Goal: Task Accomplishment & Management: Manage account settings

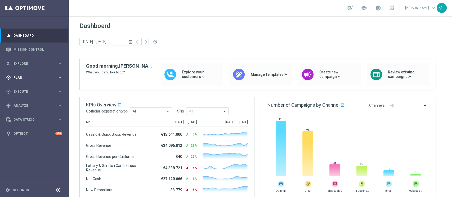
click at [25, 73] on div "gps_fixed Plan keyboard_arrow_right" at bounding box center [34, 78] width 68 height 14
click at [25, 88] on link "Target Groups" at bounding box center [34, 89] width 41 height 4
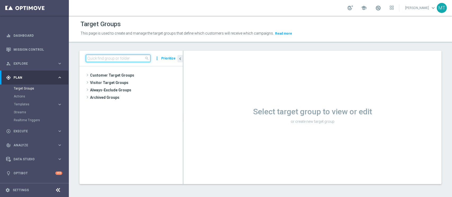
click at [100, 60] on input at bounding box center [118, 58] width 65 height 7
click at [102, 58] on input at bounding box center [118, 58] width 65 height 7
type input "r"
click at [96, 62] on div "close more_vert Prioritize" at bounding box center [130, 59] width 103 height 16
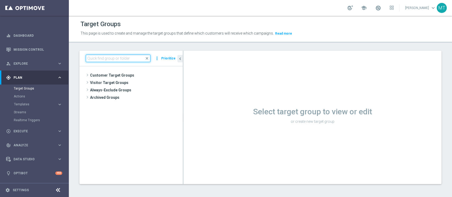
click at [101, 59] on input at bounding box center [118, 58] width 65 height 7
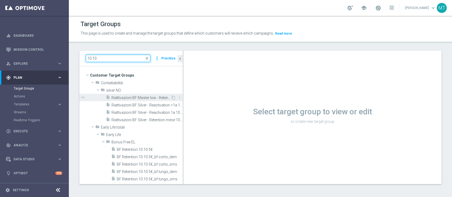
type input "10.10"
click at [138, 98] on span "Riattivazioni BF Master low - Retention mese 10.10" at bounding box center [140, 98] width 59 height 4
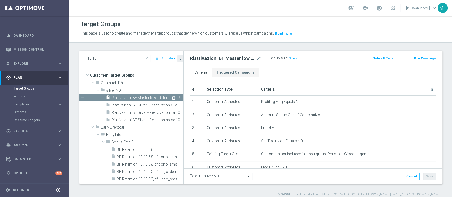
click at [171, 96] on icon "content_copy" at bounding box center [173, 98] width 4 height 4
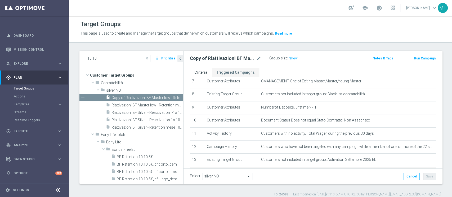
scroll to position [95, 0]
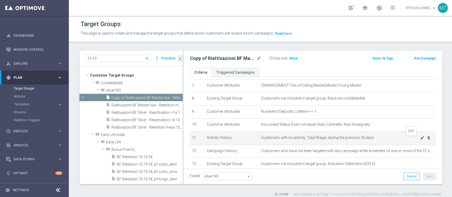
click at [420, 139] on icon "mode_edit" at bounding box center [422, 138] width 4 height 4
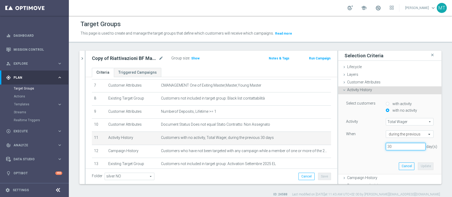
click at [391, 148] on input "30" at bounding box center [405, 146] width 40 height 7
type input "3"
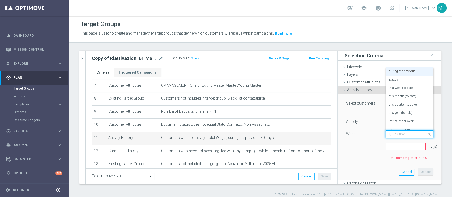
click at [396, 136] on input "text" at bounding box center [403, 134] width 31 height 5
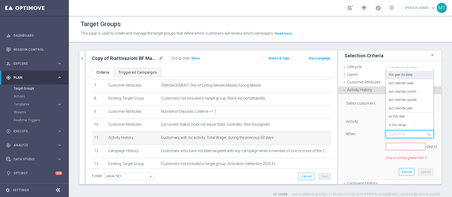
scroll to position [38, 0]
click at [389, 126] on label "in this range" at bounding box center [396, 125] width 17 height 4
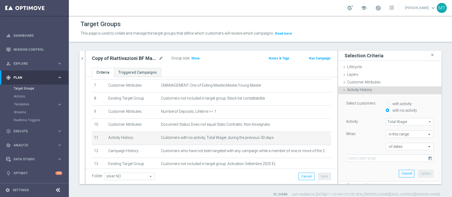
click at [428, 160] on icon "today" at bounding box center [430, 158] width 5 height 5
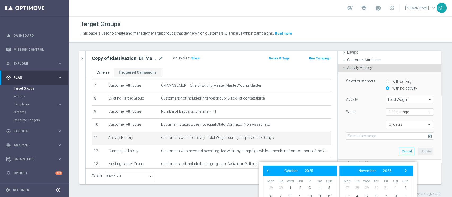
scroll to position [26, 0]
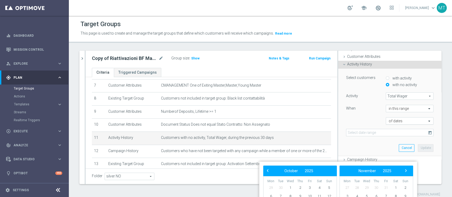
click at [388, 120] on input "text" at bounding box center [403, 121] width 31 height 5
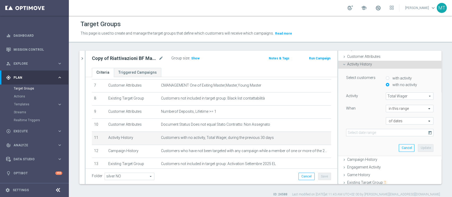
click at [371, 116] on div "Activity Total Wager Total Wager arrow_drop_down search When in this range of d…" at bounding box center [389, 115] width 87 height 44
click at [382, 134] on input at bounding box center [389, 132] width 87 height 7
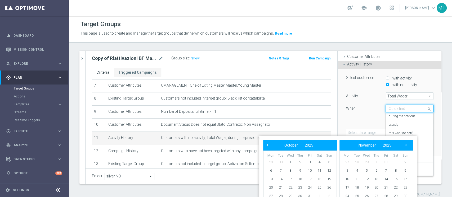
click at [395, 107] on input "text" at bounding box center [403, 109] width 31 height 5
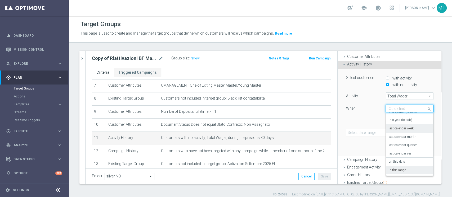
scroll to position [0, 0]
click at [397, 117] on label "during the previous" at bounding box center [401, 117] width 27 height 4
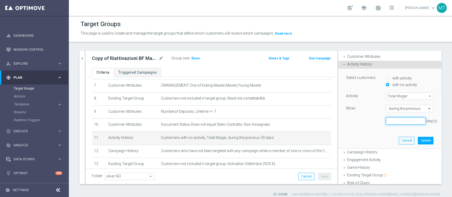
click at [389, 123] on input "number" at bounding box center [405, 120] width 40 height 7
type input "7"
click at [417, 138] on button "Update" at bounding box center [425, 140] width 16 height 7
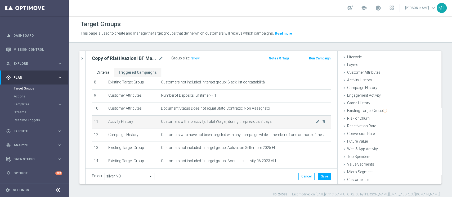
scroll to position [133, 0]
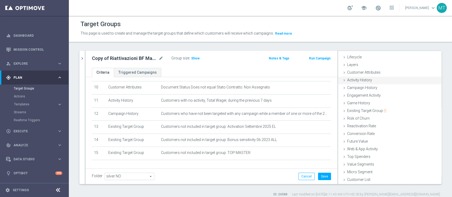
click at [364, 77] on div "Activity History done selection updated" at bounding box center [389, 81] width 103 height 8
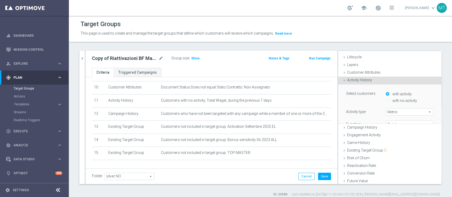
scroll to position [26, 0]
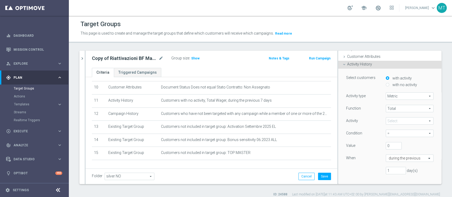
click at [390, 108] on span "Total" at bounding box center [409, 108] width 47 height 7
click at [394, 121] on span at bounding box center [409, 121] width 47 height 7
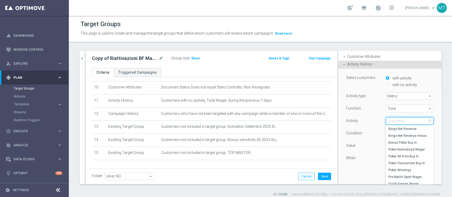
click at [392, 121] on input "search" at bounding box center [409, 120] width 48 height 7
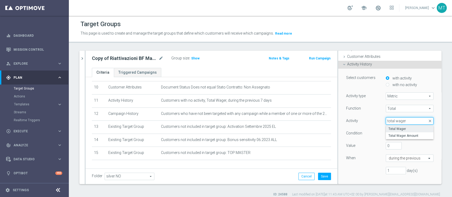
type input "total wager"
click at [400, 130] on span "Total Wager" at bounding box center [409, 129] width 42 height 4
type input "Total Wager"
click at [389, 132] on span "=" at bounding box center [409, 133] width 47 height 7
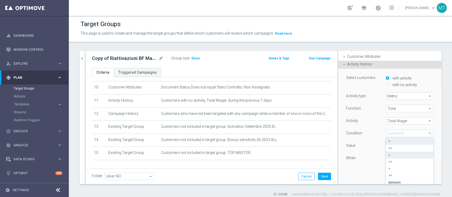
click at [385, 157] on label ">" at bounding box center [409, 155] width 48 height 7
type input ">"
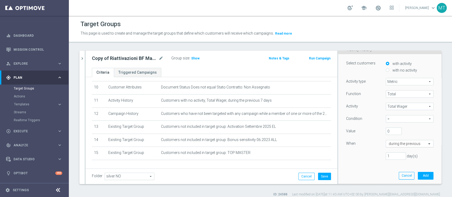
scroll to position [40, 0]
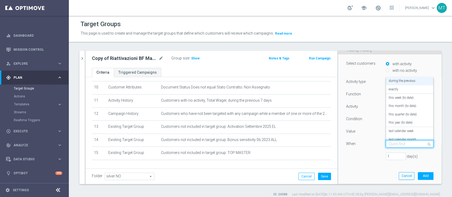
click at [396, 147] on div "Quick find during the previous" at bounding box center [409, 143] width 48 height 7
click at [392, 87] on div "exactly" at bounding box center [409, 89] width 42 height 8
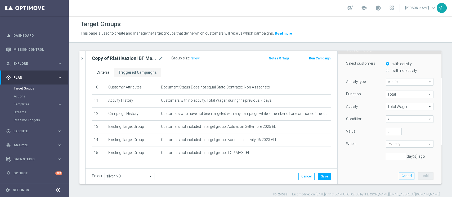
scroll to position [49, 0]
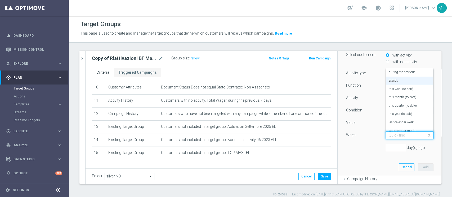
click at [388, 137] on input "text" at bounding box center [403, 135] width 31 height 5
click at [396, 125] on label "in this range" at bounding box center [396, 126] width 17 height 4
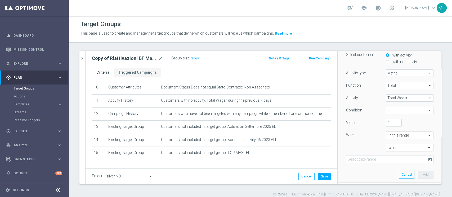
click at [389, 149] on input "text" at bounding box center [403, 148] width 31 height 5
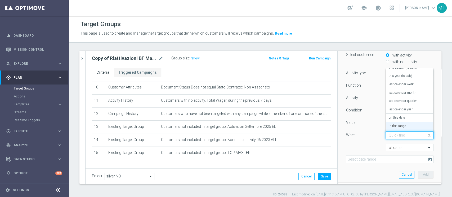
click at [388, 137] on input "text" at bounding box center [403, 135] width 31 height 5
click at [393, 80] on div "exactly" at bounding box center [409, 81] width 42 height 8
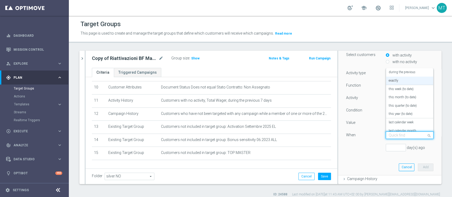
click at [389, 137] on input "text" at bounding box center [403, 135] width 31 height 5
click at [395, 74] on label "during the previous" at bounding box center [401, 72] width 27 height 4
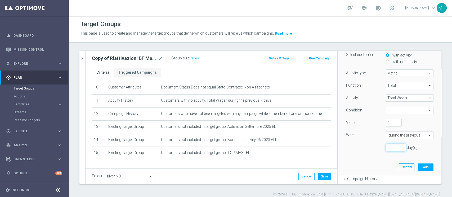
click at [387, 147] on input "number" at bounding box center [395, 147] width 20 height 7
type input "14"
drag, startPoint x: 406, startPoint y: 165, endPoint x: 415, endPoint y: 169, distance: 10.4
click at [415, 169] on div "Cancel Add" at bounding box center [415, 167] width 35 height 7
click at [417, 169] on button "Add" at bounding box center [425, 167] width 16 height 7
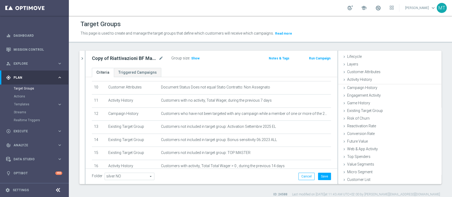
scroll to position [10, 0]
click at [318, 173] on button "Save" at bounding box center [324, 176] width 13 height 7
click at [192, 56] on h3 "Show" at bounding box center [195, 59] width 10 height 6
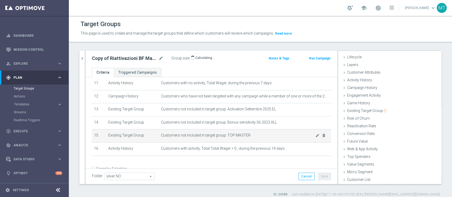
scroll to position [145, 0]
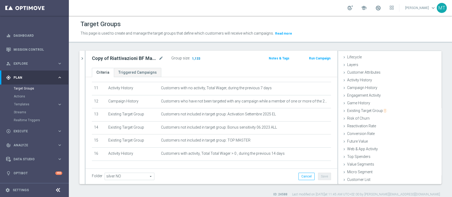
click at [196, 58] on span "1,133" at bounding box center [195, 59] width 9 height 5
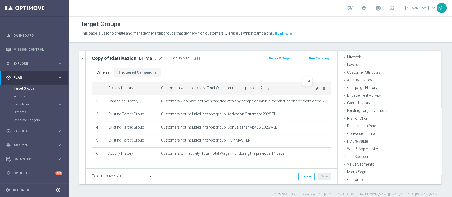
click at [315, 89] on icon "mode_edit" at bounding box center [317, 88] width 4 height 4
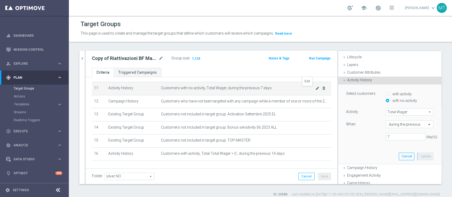
scroll to position [39, 0]
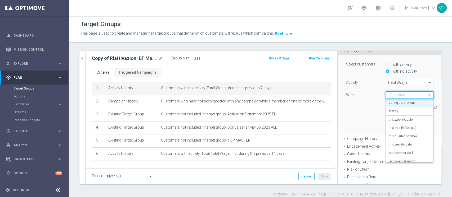
click at [392, 97] on input "text" at bounding box center [403, 95] width 31 height 5
click at [398, 155] on div "in this range" at bounding box center [409, 157] width 42 height 8
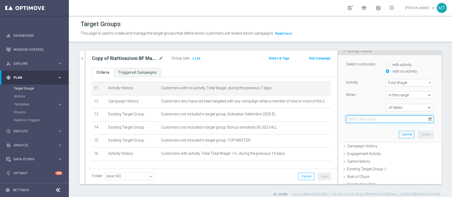
click at [389, 117] on input at bounding box center [389, 119] width 87 height 7
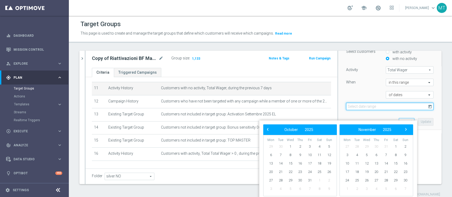
scroll to position [53, 0]
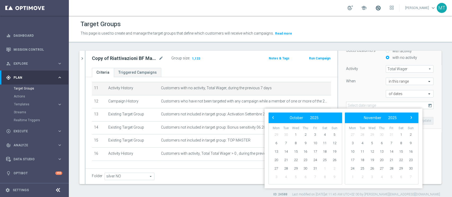
click at [381, 10] on span at bounding box center [378, 8] width 6 height 6
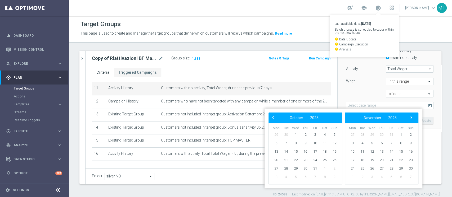
click at [332, 118] on bs-datepicker-navigation-view "‹ ​ October ​ 2025 ​ ›" at bounding box center [304, 118] width 68 height 7
click at [279, 150] on span "13" at bounding box center [276, 152] width 8 height 8
click at [285, 144] on span "7" at bounding box center [285, 143] width 8 height 8
click at [278, 153] on span "13" at bounding box center [276, 152] width 8 height 8
type input "[DATE] - [DATE]"
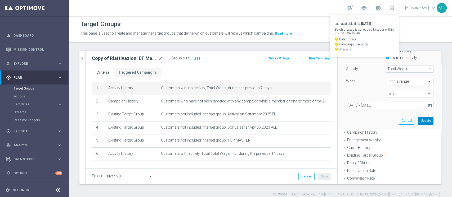
click at [417, 121] on button "Update" at bounding box center [425, 120] width 16 height 7
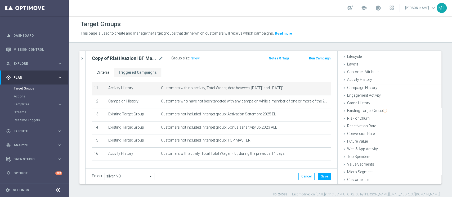
scroll to position [10, 0]
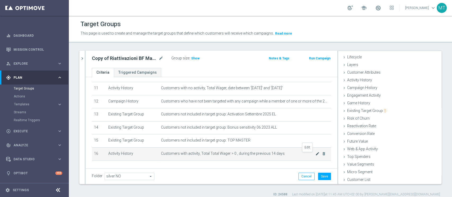
click at [315, 156] on icon "mode_edit" at bounding box center [317, 154] width 4 height 4
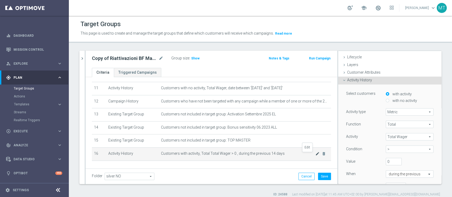
scroll to position [40, 0]
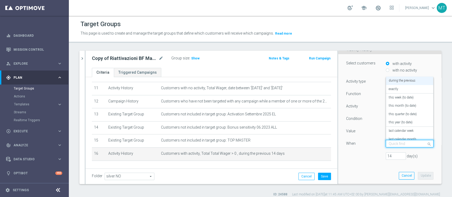
click at [395, 144] on input "text" at bounding box center [403, 144] width 31 height 5
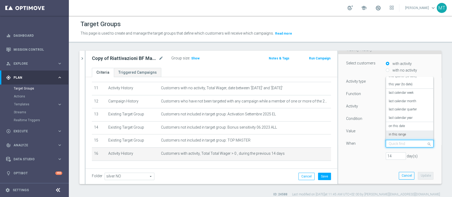
click at [393, 133] on label "in this range" at bounding box center [396, 135] width 17 height 4
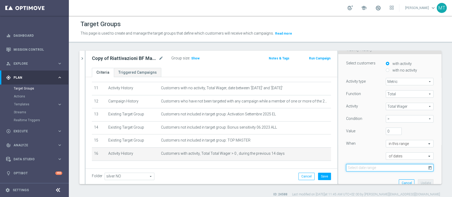
click at [383, 167] on input at bounding box center [389, 167] width 87 height 7
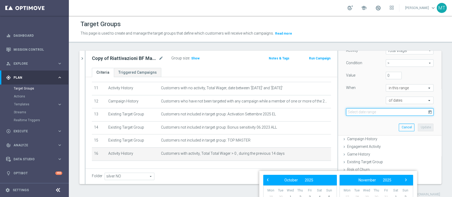
scroll to position [101, 0]
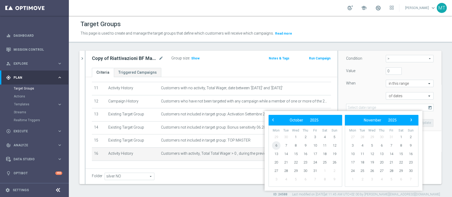
click at [278, 149] on span "6" at bounding box center [276, 146] width 8 height 8
click at [286, 137] on span "30" at bounding box center [285, 137] width 8 height 8
click at [274, 122] on span "‹" at bounding box center [272, 120] width 7 height 7
click at [287, 170] on span "30" at bounding box center [285, 171] width 8 height 8
click at [352, 145] on span "6" at bounding box center [352, 146] width 8 height 8
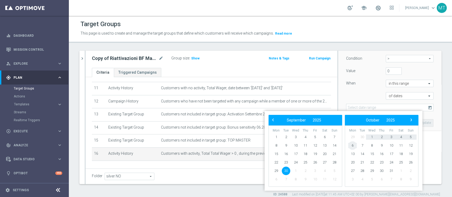
type input "[DATE] - [DATE]"
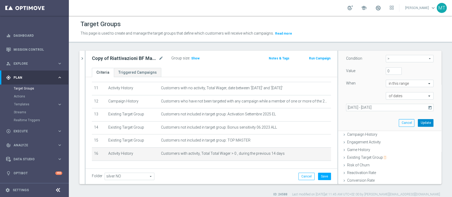
click at [417, 125] on button "Update" at bounding box center [425, 122] width 16 height 7
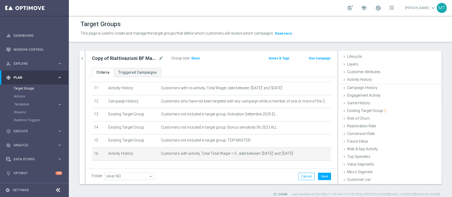
scroll to position [10, 0]
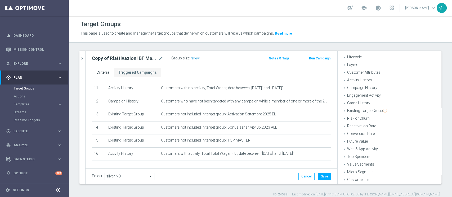
click at [197, 56] on h3 "Show" at bounding box center [195, 59] width 10 height 6
click at [290, 70] on ul "Criteria Triggered Campaigns" at bounding box center [211, 72] width 252 height 9
click at [381, 10] on span at bounding box center [378, 8] width 6 height 6
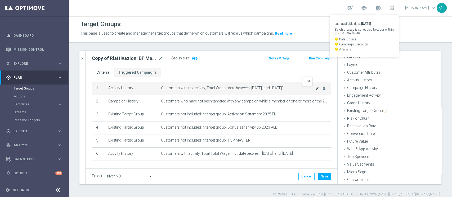
click at [315, 89] on icon "mode_edit" at bounding box center [317, 88] width 4 height 4
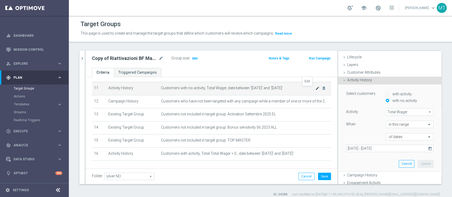
scroll to position [40, 0]
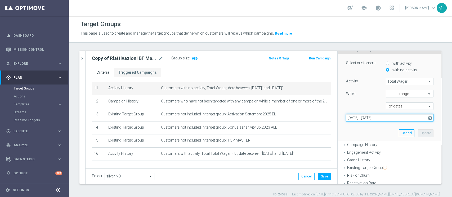
click at [370, 119] on input "[DATE] - [DATE]" at bounding box center [389, 117] width 87 height 7
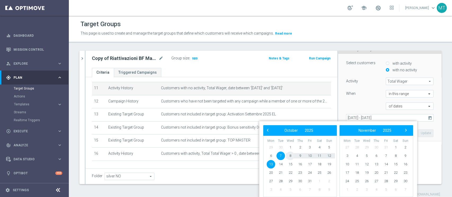
click at [293, 158] on span "8" at bounding box center [290, 156] width 8 height 8
click at [278, 166] on span "14" at bounding box center [280, 164] width 8 height 8
type input "[DATE] - [DATE]"
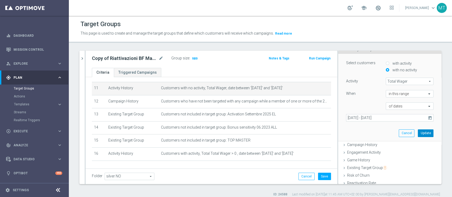
click at [417, 131] on button "Update" at bounding box center [425, 133] width 16 height 7
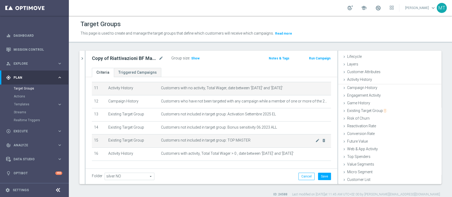
scroll to position [10, 0]
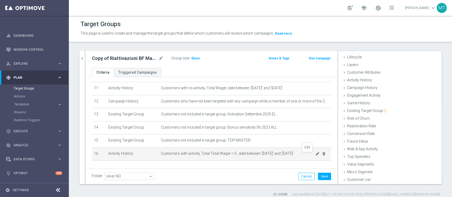
click at [315, 155] on icon "mode_edit" at bounding box center [317, 154] width 4 height 4
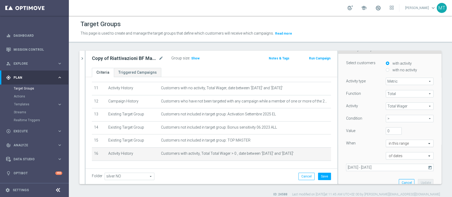
scroll to position [76, 0]
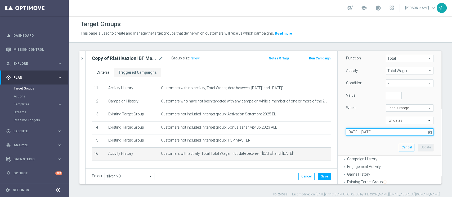
click at [376, 133] on input "[DATE] - [DATE]" at bounding box center [389, 132] width 87 height 7
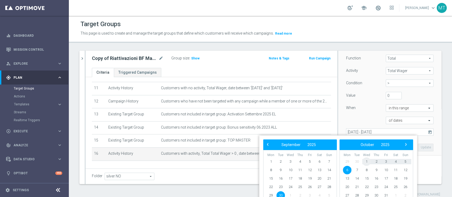
click at [364, 162] on span "1" at bounding box center [366, 162] width 8 height 8
click at [283, 168] on span "7" at bounding box center [280, 170] width 8 height 8
type input "[DATE] - [DATE]"
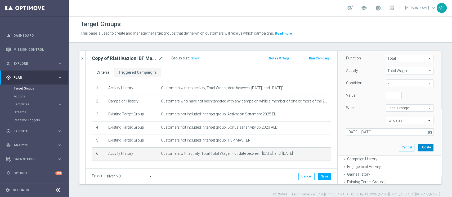
click at [417, 149] on button "Update" at bounding box center [425, 147] width 16 height 7
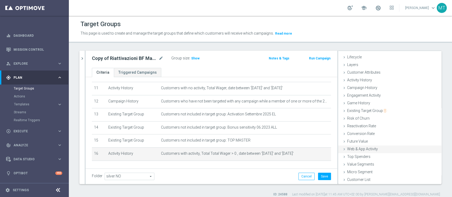
scroll to position [10, 0]
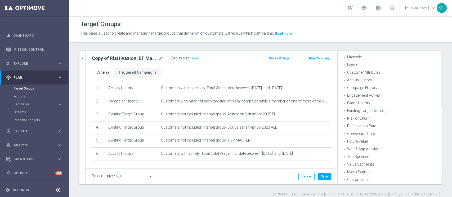
click at [310, 166] on div "# Selection Type Criteria delete_forever 1 Customer Attributes Profiling Flag E…" at bounding box center [211, 52] width 247 height 227
click at [194, 58] on span "Show" at bounding box center [195, 59] width 8 height 4
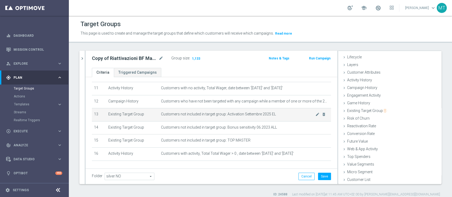
scroll to position [140, 0]
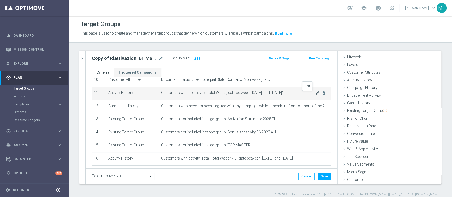
click at [315, 94] on icon "mode_edit" at bounding box center [317, 93] width 4 height 4
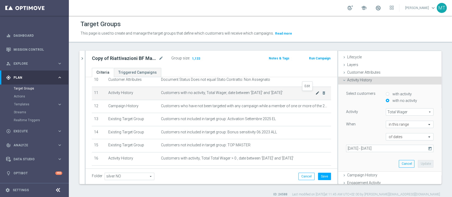
scroll to position [40, 0]
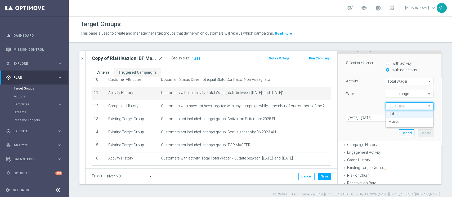
click at [388, 108] on input "text" at bounding box center [403, 106] width 31 height 5
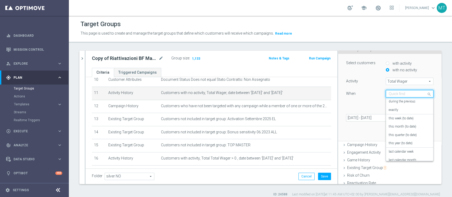
click at [399, 91] on div "Quick find in this range" at bounding box center [409, 93] width 48 height 7
click at [389, 102] on label "during the previous" at bounding box center [401, 102] width 27 height 4
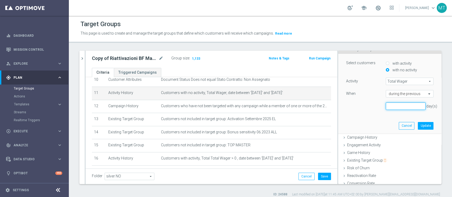
click at [393, 106] on input "number" at bounding box center [405, 106] width 40 height 7
type input "7"
click at [417, 126] on button "Update" at bounding box center [425, 125] width 16 height 7
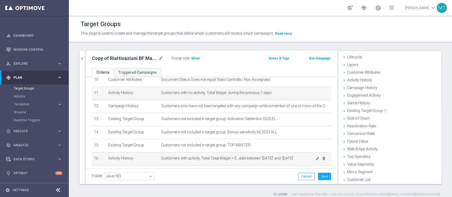
scroll to position [10, 0]
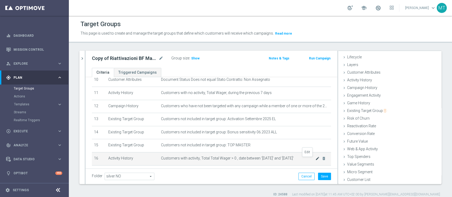
click at [315, 160] on icon "mode_edit" at bounding box center [317, 159] width 4 height 4
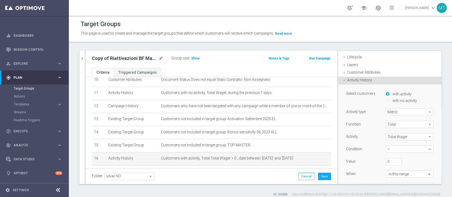
scroll to position [40, 0]
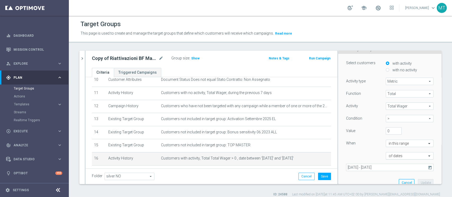
click at [389, 158] on input "text" at bounding box center [403, 156] width 31 height 5
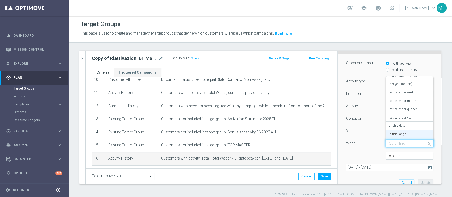
click at [393, 144] on input "text" at bounding box center [403, 144] width 31 height 5
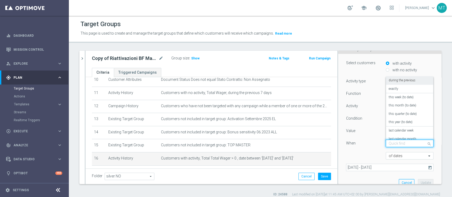
click at [396, 81] on label "during the previous" at bounding box center [401, 81] width 27 height 4
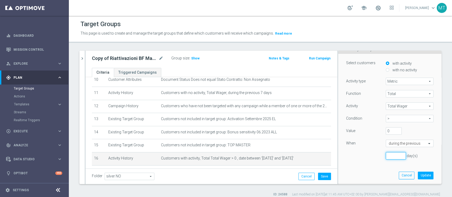
click at [386, 153] on input "number" at bounding box center [395, 155] width 20 height 7
type input "14"
click at [417, 173] on button "Update" at bounding box center [425, 175] width 16 height 7
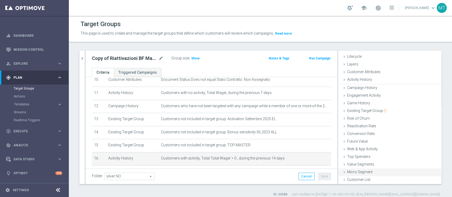
scroll to position [10, 0]
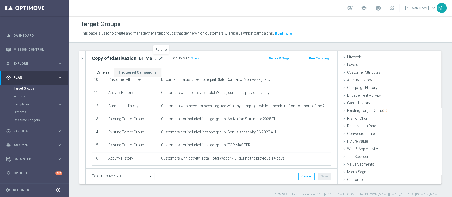
click at [161, 57] on icon "mode_edit" at bounding box center [160, 58] width 5 height 6
click at [138, 56] on input "Copy of Riattivazioni BF Master low - Retention mese 10.10" at bounding box center [127, 58] width 71 height 7
drag, startPoint x: 143, startPoint y: 58, endPoint x: 199, endPoint y: 52, distance: 55.9
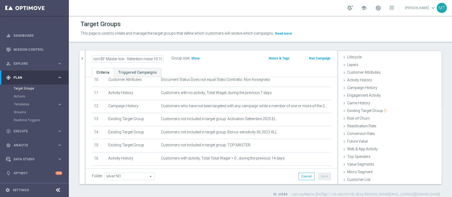
click at [199, 52] on div "Riattivazioni BF Master low - Retention mese 10.10 Group size : Show Notes & Ta…" at bounding box center [211, 59] width 252 height 17
click at [152, 59] on input "Riattivazioni BF Master low - Retention mese 10.10" at bounding box center [127, 58] width 71 height 7
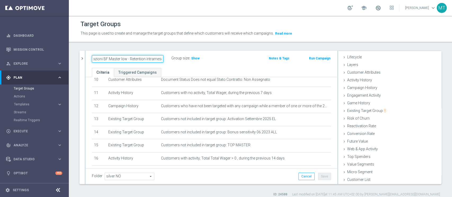
type input "Riattivazioni BF Master low - Retention intramese"
click at [319, 179] on button "Save" at bounding box center [324, 176] width 13 height 7
click at [193, 58] on span "Show" at bounding box center [195, 59] width 8 height 4
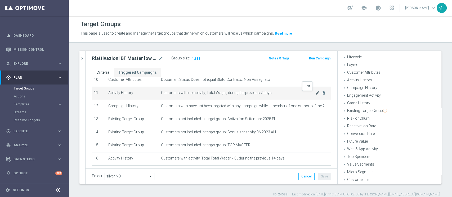
click at [315, 94] on icon "mode_edit" at bounding box center [317, 93] width 4 height 4
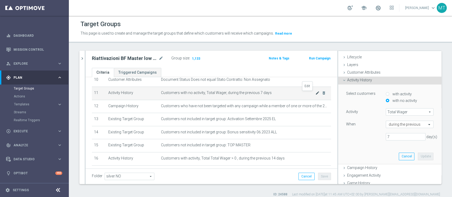
scroll to position [40, 0]
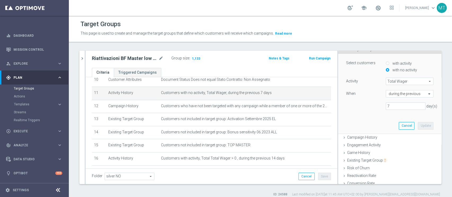
click at [382, 102] on div "Activity Total Wager Total Wager arrow_drop_down search When during the previou…" at bounding box center [389, 96] width 87 height 37
drag, startPoint x: 382, startPoint y: 102, endPoint x: 384, endPoint y: 103, distance: 3.2
click at [384, 103] on div "Activity Total Wager Total Wager arrow_drop_down search When during the previou…" at bounding box center [389, 96] width 87 height 37
click at [391, 108] on input "6" at bounding box center [405, 106] width 40 height 7
type input "5"
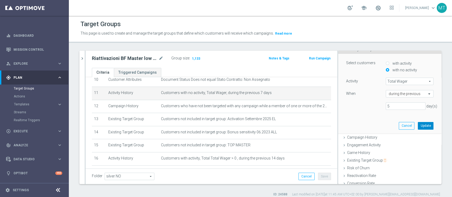
click at [417, 128] on button "Update" at bounding box center [425, 125] width 16 height 7
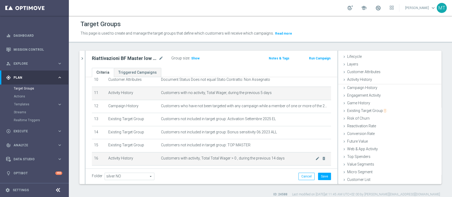
scroll to position [10, 0]
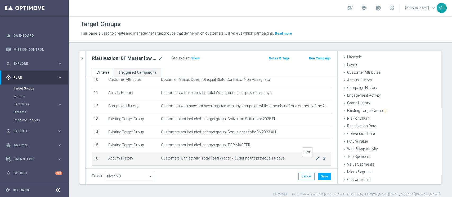
click at [315, 160] on icon "mode_edit" at bounding box center [317, 159] width 4 height 4
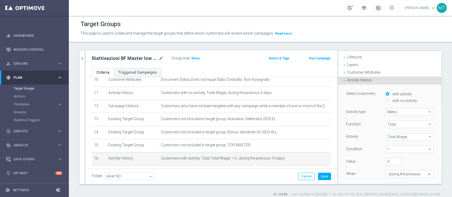
scroll to position [40, 0]
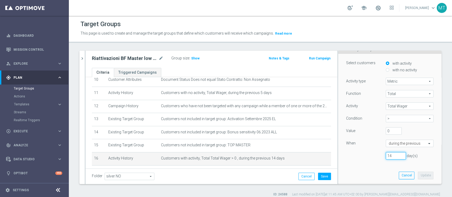
click at [385, 155] on input "14" at bounding box center [395, 155] width 20 height 7
type input "10"
click at [418, 179] on button "Update" at bounding box center [425, 175] width 16 height 7
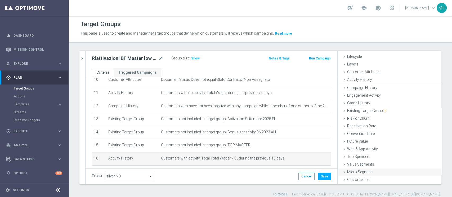
scroll to position [10, 0]
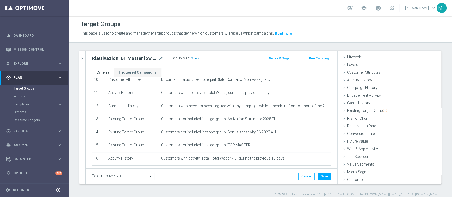
click at [194, 59] on span "Show" at bounding box center [195, 59] width 8 height 4
click at [438, 114] on div "10.10 close more_vert Prioritize Customer Target Groups library_add create_new_…" at bounding box center [260, 124] width 383 height 146
click at [81, 57] on icon "chevron_right" at bounding box center [82, 58] width 5 height 5
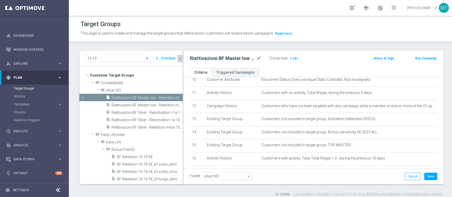
scroll to position [20, 0]
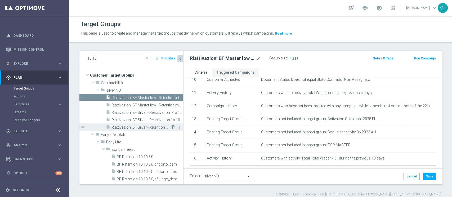
click at [171, 126] on icon "content_copy" at bounding box center [173, 127] width 4 height 4
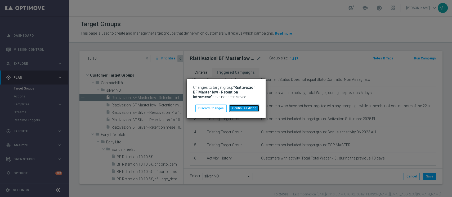
click at [237, 110] on button "Continue Editing" at bounding box center [244, 108] width 30 height 7
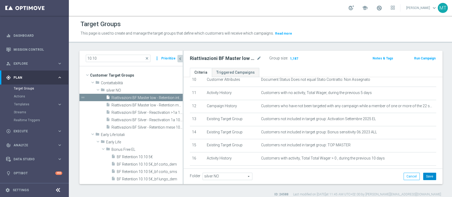
click at [423, 176] on button "Save" at bounding box center [429, 176] width 13 height 7
click at [443, 118] on div "10.10 close more_vert Prioritize Customer Target Groups library_add create_new_…" at bounding box center [261, 124] width 384 height 146
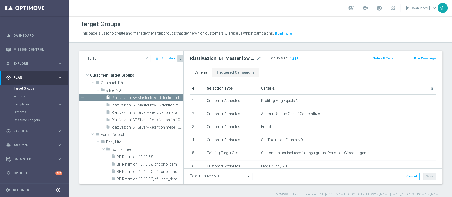
scroll to position [0, 0]
click at [257, 58] on icon "mode_edit" at bounding box center [258, 58] width 5 height 6
click at [171, 128] on icon "content_copy" at bounding box center [173, 127] width 4 height 4
click at [258, 58] on icon "mode_edit" at bounding box center [258, 58] width 5 height 6
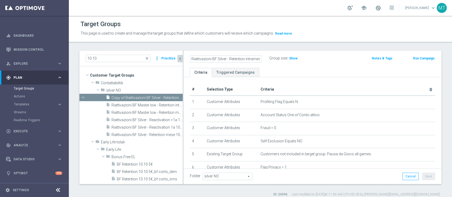
type input "Riattivazioni BF Silver - Retention intramese"
click at [438, 82] on div "10.10 close more_vert Prioritize Customer Target Groups library_add create_new_…" at bounding box center [261, 124] width 384 height 146
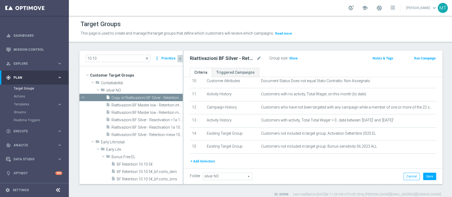
scroll to position [139, 0]
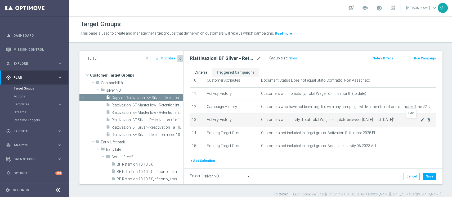
click at [420, 122] on icon "mode_edit" at bounding box center [422, 120] width 4 height 4
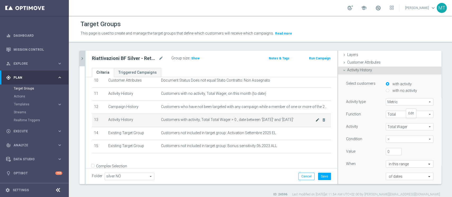
scroll to position [40, 0]
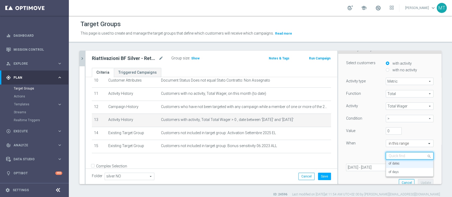
click at [392, 154] on input "text" at bounding box center [403, 156] width 31 height 5
click at [390, 103] on div "Total Wager Total Wager arrow_drop_down search" at bounding box center [409, 106] width 48 height 7
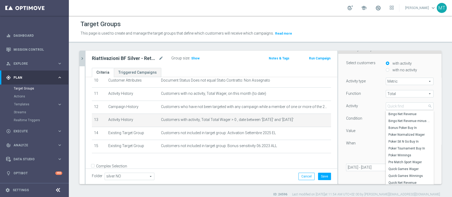
click at [365, 110] on div "Activity" at bounding box center [362, 107] width 40 height 8
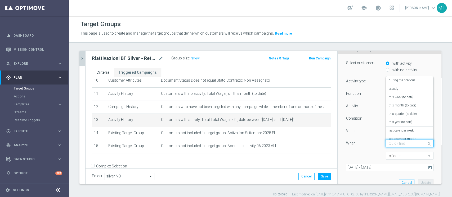
scroll to position [38, 0]
click at [395, 144] on input "text" at bounding box center [403, 144] width 31 height 5
click at [388, 81] on label "during the previous" at bounding box center [401, 81] width 27 height 4
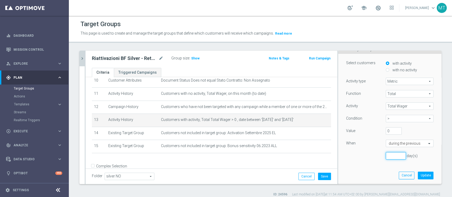
click at [387, 157] on input "number" at bounding box center [395, 155] width 20 height 7
type input "14"
click at [417, 176] on button "Update" at bounding box center [425, 175] width 16 height 7
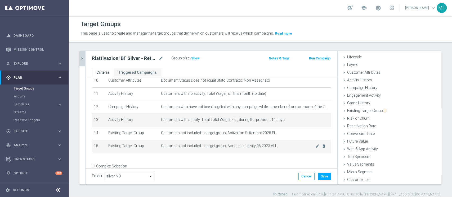
scroll to position [126, 0]
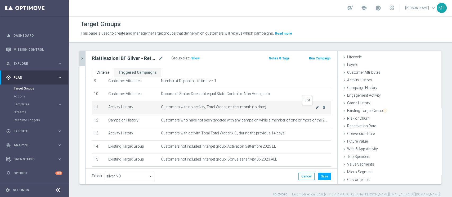
click at [315, 107] on icon "mode_edit" at bounding box center [317, 107] width 4 height 4
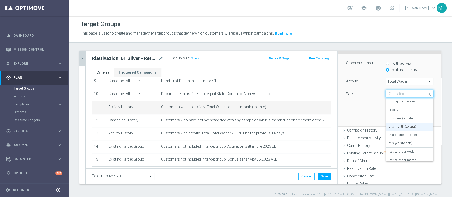
click at [404, 92] on input "text" at bounding box center [403, 94] width 31 height 5
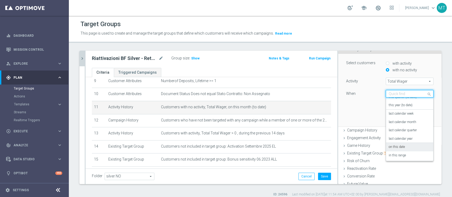
scroll to position [0, 0]
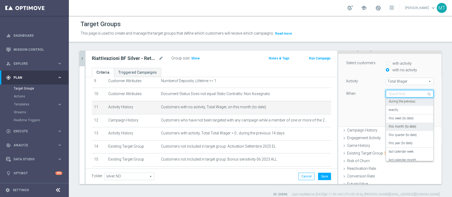
click at [388, 100] on label "during the previous" at bounding box center [401, 102] width 27 height 4
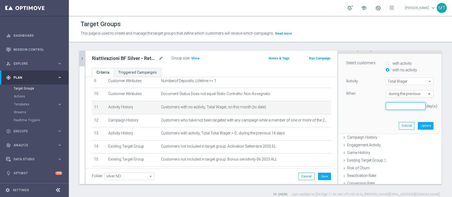
click at [387, 106] on input "number" at bounding box center [405, 106] width 40 height 7
type input "7"
click at [417, 124] on button "Update" at bounding box center [425, 125] width 16 height 7
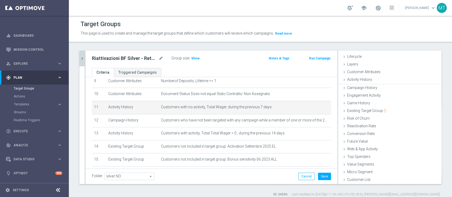
scroll to position [10, 0]
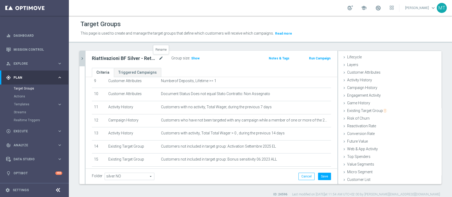
click at [160, 60] on icon "mode_edit" at bounding box center [160, 58] width 5 height 6
click at [318, 176] on button "Save" at bounding box center [324, 176] width 13 height 7
click at [196, 59] on span "Show" at bounding box center [195, 59] width 8 height 4
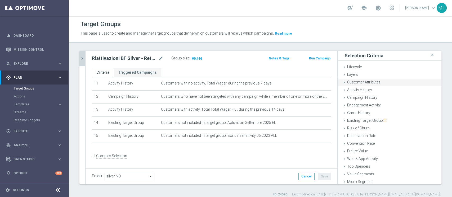
click at [363, 84] on span "Customer Attributes" at bounding box center [363, 82] width 33 height 4
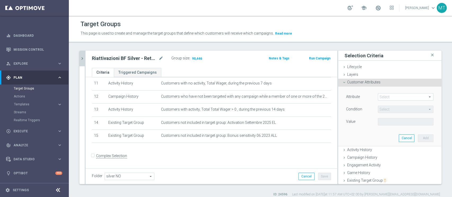
click at [378, 97] on span at bounding box center [405, 97] width 55 height 7
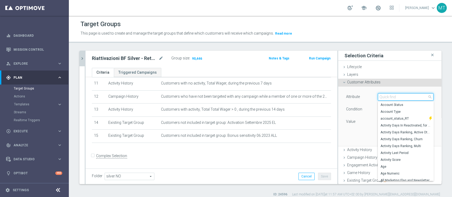
click at [378, 97] on input "search" at bounding box center [406, 96] width 56 height 7
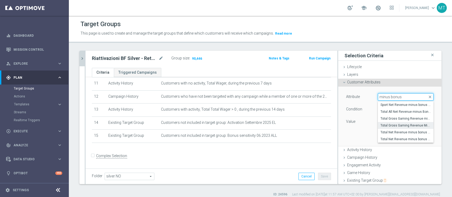
type input "minus bonus"
click at [397, 127] on span "Total Gross Gaming Revenue Minus Bonus Wagared" at bounding box center [405, 126] width 50 height 4
type input "Total Gross Gaming Revenue Minus Bonus Wagared"
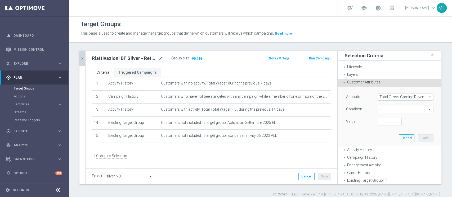
click at [383, 112] on span "=" at bounding box center [405, 109] width 55 height 7
click at [385, 148] on label ">=" at bounding box center [406, 151] width 56 height 7
type input ">="
click at [378, 125] on input "number" at bounding box center [390, 121] width 24 height 7
type input "150"
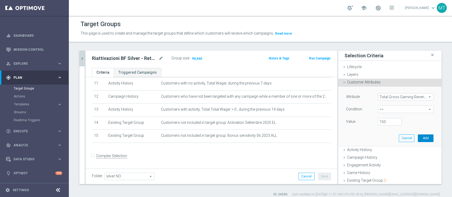
click at [417, 137] on button "Add" at bounding box center [425, 138] width 16 height 7
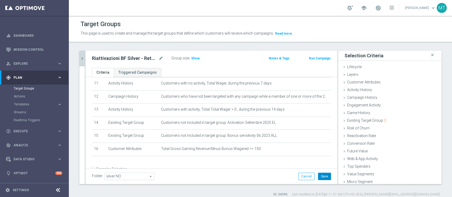
click at [318, 179] on button "Save" at bounding box center [324, 176] width 13 height 7
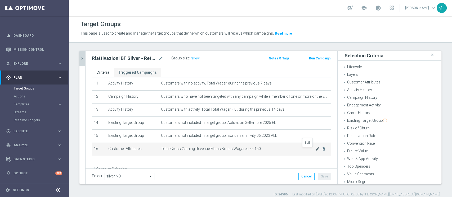
click at [315, 150] on icon "mode_edit" at bounding box center [317, 149] width 4 height 4
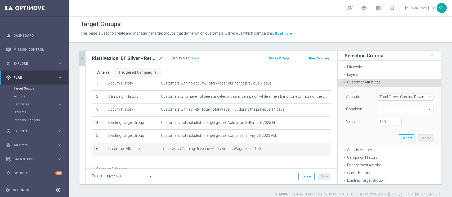
click at [389, 94] on span "Total Gross Gaming Revenue Minus Bonus Wagared" at bounding box center [405, 97] width 55 height 7
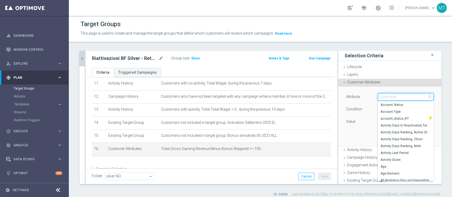
click at [388, 94] on input "search" at bounding box center [406, 96] width 56 height 7
click at [386, 99] on input "search" at bounding box center [406, 96] width 56 height 7
click at [315, 151] on icon "mode_edit" at bounding box center [317, 149] width 4 height 4
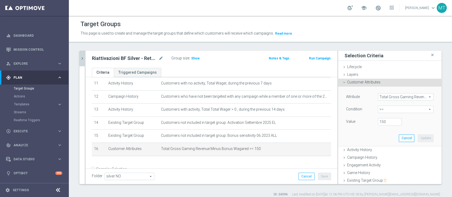
click at [389, 97] on span "Total Gross Gaming Revenue Minus Bonus Wagared" at bounding box center [405, 97] width 55 height 7
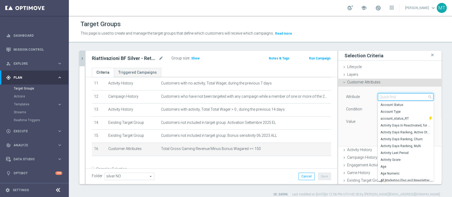
click at [389, 97] on input "search" at bounding box center [406, 96] width 56 height 7
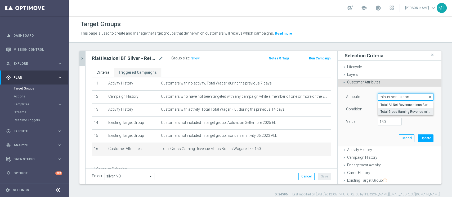
type input "minus bonus con"
click at [405, 111] on span "Total Gross Gaming Revenue minus Bonus Consumed, Lifetime" at bounding box center [405, 112] width 50 height 4
type input "Total Gross Gaming Revenue minus Bonus Consumed, Lifetime"
type input "="
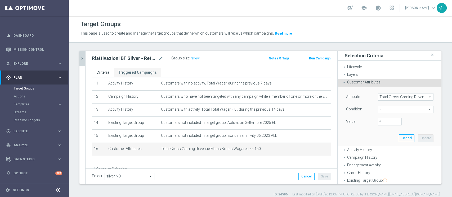
click at [378, 107] on span "=" at bounding box center [405, 109] width 55 height 7
click at [388, 153] on span ">=" at bounding box center [405, 152] width 50 height 4
type input ">="
click at [382, 124] on input "€" at bounding box center [390, 121] width 24 height 7
type input "150"
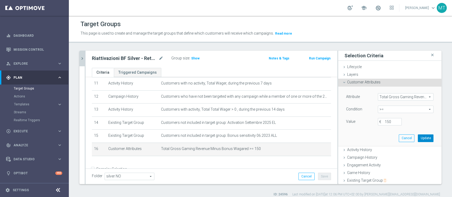
click at [417, 136] on button "Update" at bounding box center [425, 138] width 16 height 7
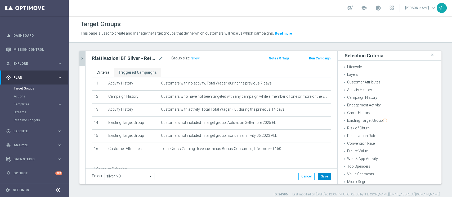
click at [323, 174] on button "Save" at bounding box center [324, 176] width 13 height 7
click at [197, 58] on span "Show" at bounding box center [195, 59] width 8 height 4
click at [244, 175] on div "Folder silver NO silver NO arrow_drop_down search Cancel Save Saving..." at bounding box center [211, 176] width 239 height 7
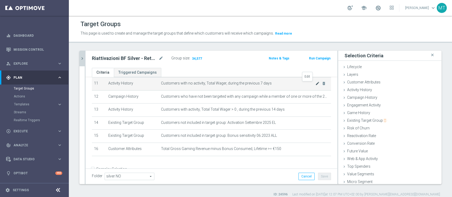
click at [315, 85] on icon "mode_edit" at bounding box center [317, 83] width 4 height 4
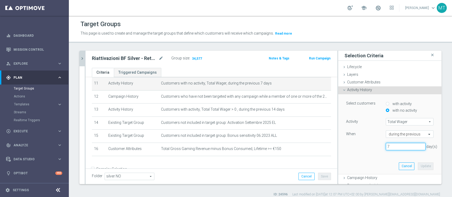
click at [388, 144] on input "7" at bounding box center [405, 146] width 40 height 7
click at [315, 85] on icon "mode_edit" at bounding box center [317, 83] width 4 height 4
click at [385, 147] on input "7" at bounding box center [405, 146] width 40 height 7
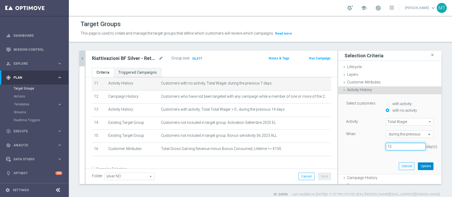
type input "15"
click at [417, 167] on button "Update" at bounding box center [425, 166] width 16 height 7
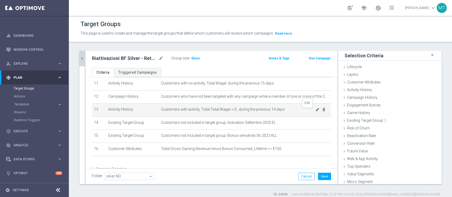
click at [315, 111] on icon "mode_edit" at bounding box center [317, 110] width 4 height 4
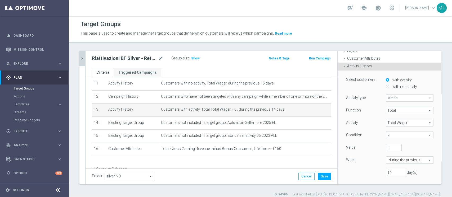
scroll to position [24, 0]
click at [386, 172] on input "14" at bounding box center [395, 172] width 20 height 7
type input "1"
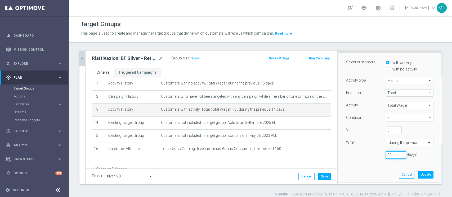
scroll to position [43, 0]
type input "30"
click at [417, 174] on button "Update" at bounding box center [425, 173] width 16 height 7
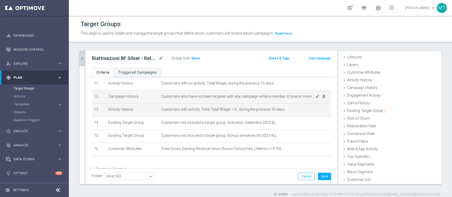
scroll to position [10, 0]
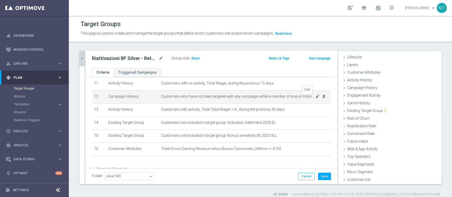
click at [315, 97] on icon "mode_edit" at bounding box center [317, 96] width 4 height 4
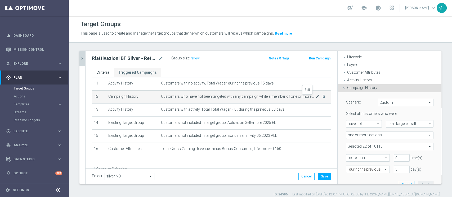
scroll to position [43, 0]
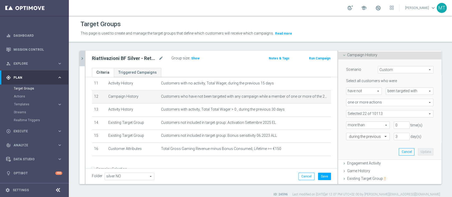
click at [371, 112] on span at bounding box center [389, 114] width 87 height 7
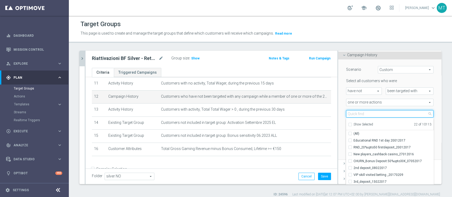
click at [371, 112] on input "search" at bounding box center [389, 113] width 87 height 7
click at [360, 126] on span "Show Selected" at bounding box center [363, 125] width 20 height 4
click at [351, 126] on input "Show Selected" at bounding box center [349, 125] width 3 height 3
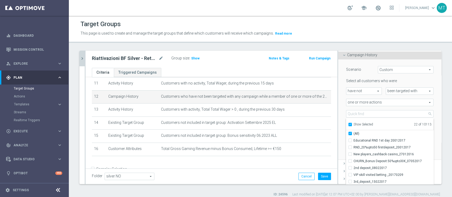
checkbox input "true"
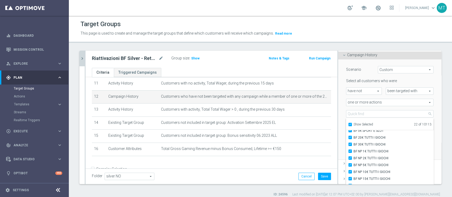
scroll to position [0, 0]
click at [364, 121] on div "Show Selected" at bounding box center [360, 124] width 25 height 7
click at [362, 123] on span "Show Selected" at bounding box center [363, 125] width 20 height 4
click at [351, 124] on input "Show Selected" at bounding box center [349, 125] width 3 height 3
checkbox input "false"
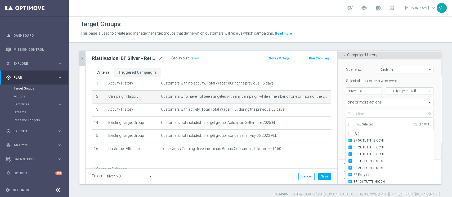
checkbox input "false"
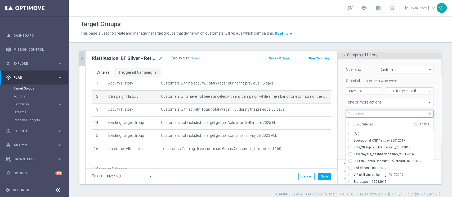
click at [358, 114] on input "search" at bounding box center [389, 113] width 87 height 7
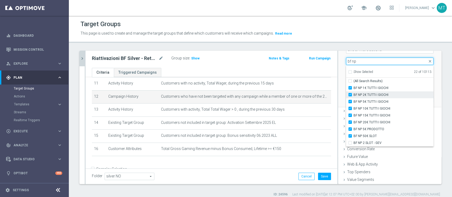
scroll to position [99, 0]
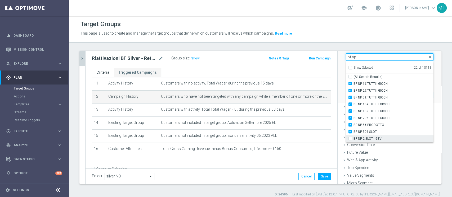
type input "bf np"
click at [360, 137] on span "BF NP 2 SLOT - GEV" at bounding box center [393, 139] width 80 height 4
click at [353, 137] on input "BF NP 2 SLOT - GEV" at bounding box center [351, 138] width 3 height 3
checkbox input "true"
type input "Selected 23 of 10113"
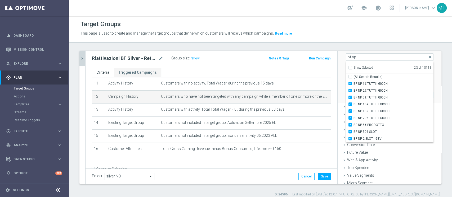
click at [342, 66] on div "more than more than arrow_drop_down search" at bounding box center [366, 68] width 48 height 7
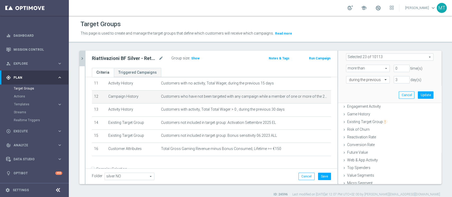
click at [320, 68] on ul "Criteria Triggered Campaigns" at bounding box center [211, 72] width 252 height 9
click at [393, 79] on input "3" at bounding box center [401, 79] width 16 height 7
type input "7"
click at [417, 96] on button "Update" at bounding box center [425, 95] width 16 height 7
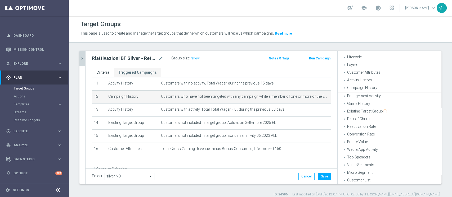
scroll to position [10, 0]
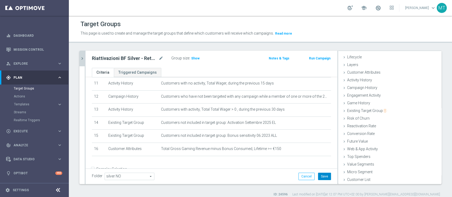
click at [318, 178] on button "Save" at bounding box center [324, 176] width 13 height 7
click at [196, 58] on span "Show" at bounding box center [195, 59] width 8 height 4
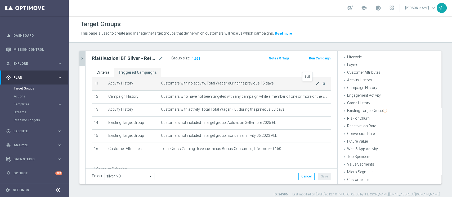
click at [315, 84] on icon "mode_edit" at bounding box center [317, 83] width 4 height 4
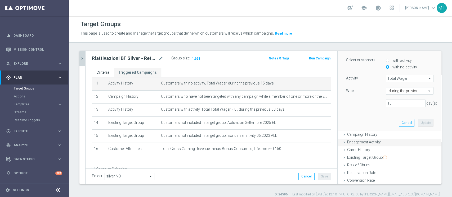
scroll to position [31, 0]
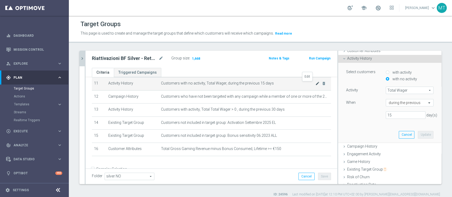
click at [315, 86] on icon "mode_edit" at bounding box center [317, 83] width 4 height 4
click at [395, 116] on input "15" at bounding box center [405, 115] width 40 height 7
type input "12"
click at [417, 137] on button "Update" at bounding box center [425, 134] width 16 height 7
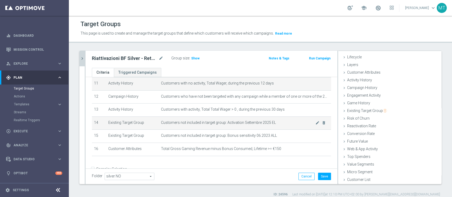
scroll to position [10, 0]
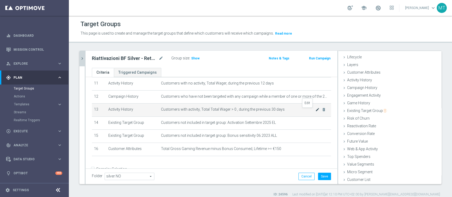
click at [315, 111] on icon "mode_edit" at bounding box center [317, 110] width 4 height 4
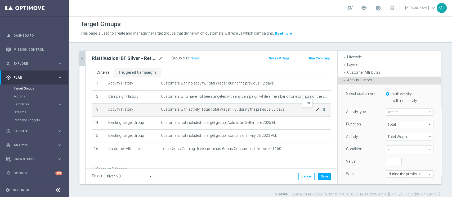
scroll to position [31, 0]
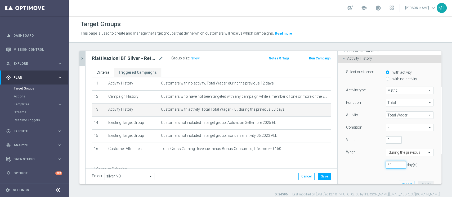
click at [385, 161] on input "30" at bounding box center [395, 164] width 20 height 7
type input "3"
type input "24"
click at [417, 183] on button "Update" at bounding box center [425, 184] width 16 height 7
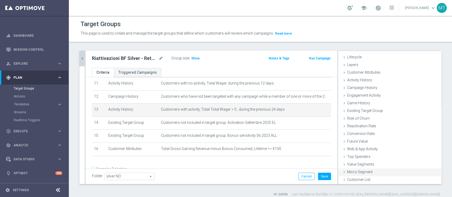
scroll to position [10, 0]
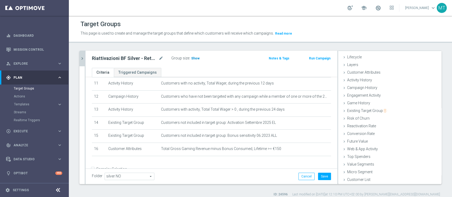
click at [191, 57] on span "Show" at bounding box center [195, 59] width 8 height 4
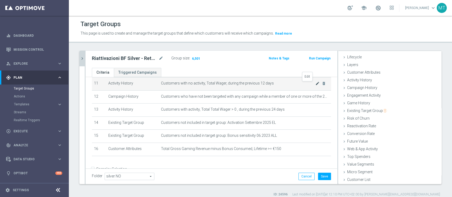
click at [315, 84] on icon "mode_edit" at bounding box center [317, 83] width 4 height 4
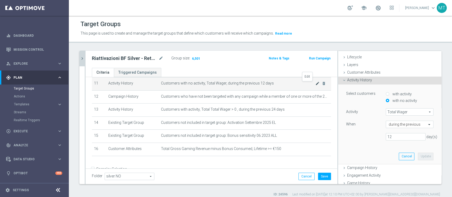
scroll to position [31, 0]
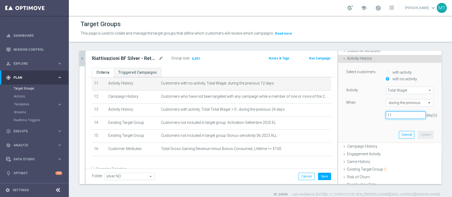
click at [392, 117] on input "11" at bounding box center [405, 115] width 40 height 7
type input "10"
click at [417, 132] on button "Update" at bounding box center [425, 134] width 16 height 7
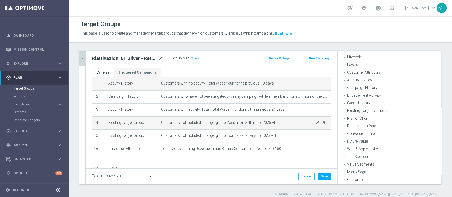
scroll to position [10, 0]
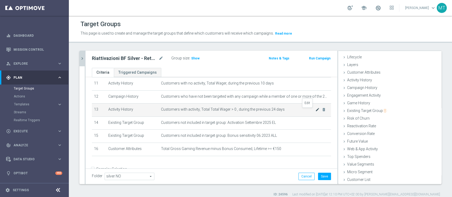
click at [315, 111] on icon "mode_edit" at bounding box center [317, 110] width 4 height 4
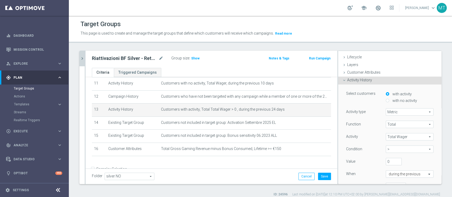
scroll to position [31, 0]
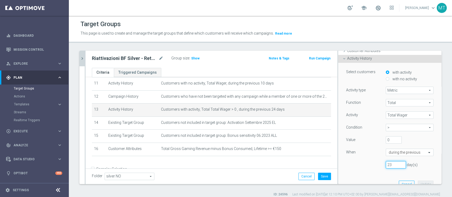
click at [391, 166] on input "23" at bounding box center [395, 164] width 20 height 7
type input "20"
click at [417, 183] on button "Update" at bounding box center [425, 184] width 16 height 7
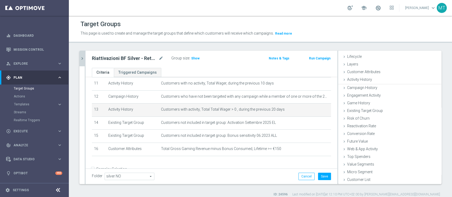
scroll to position [10, 0]
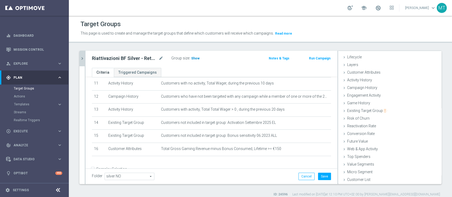
click at [195, 58] on span "Show" at bounding box center [195, 59] width 8 height 4
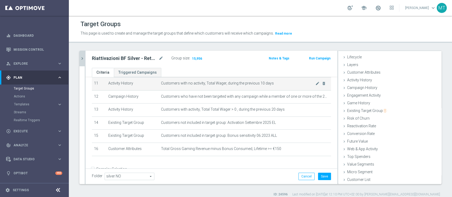
click at [292, 86] on span "Customers with no activity, Total Wager, during the previous 10 days" at bounding box center [238, 83] width 154 height 4
click at [315, 84] on icon "mode_edit" at bounding box center [317, 83] width 4 height 4
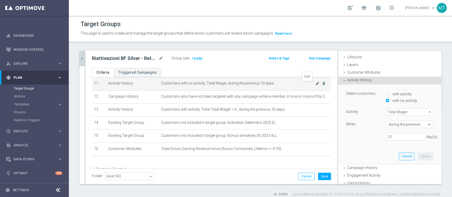
scroll to position [31, 0]
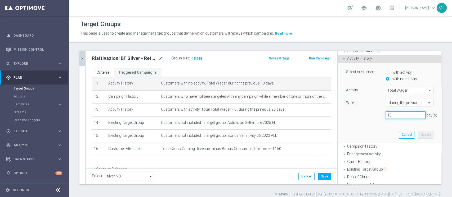
click at [394, 117] on input "10" at bounding box center [405, 115] width 40 height 7
click at [315, 84] on icon "mode_edit" at bounding box center [317, 83] width 4 height 4
click at [386, 114] on input "11" at bounding box center [405, 115] width 40 height 7
type input "12"
click at [417, 136] on button "Update" at bounding box center [425, 134] width 16 height 7
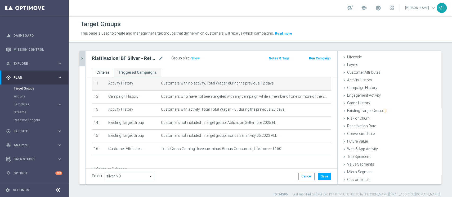
scroll to position [10, 0]
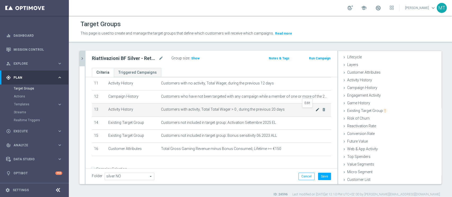
click at [315, 111] on icon "mode_edit" at bounding box center [317, 110] width 4 height 4
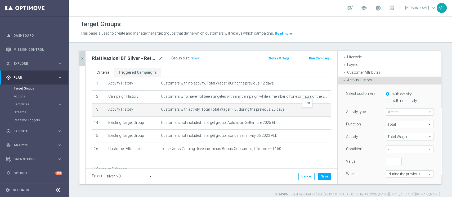
scroll to position [31, 0]
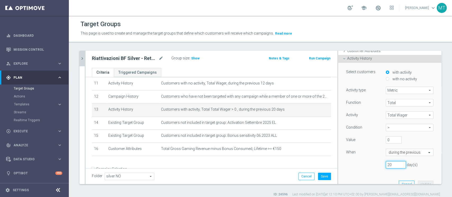
click at [385, 166] on input "20" at bounding box center [395, 164] width 20 height 7
type input "24"
click at [417, 182] on button "Update" at bounding box center [425, 184] width 16 height 7
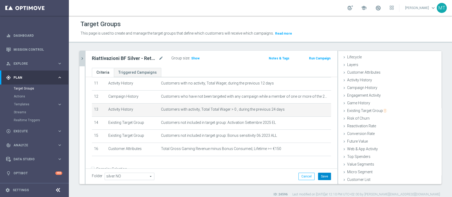
scroll to position [10, 0]
click at [321, 176] on button "Save" at bounding box center [324, 176] width 13 height 7
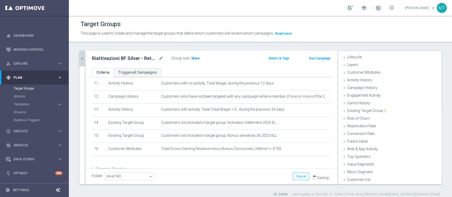
click at [197, 59] on span "Show" at bounding box center [195, 59] width 8 height 4
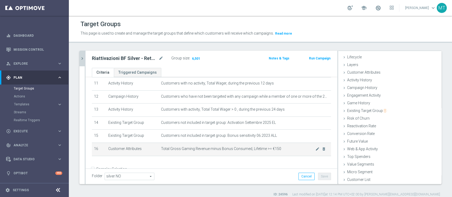
click at [270, 151] on span "Total Gross Gaming Revenue minus Bonus Consumed, Lifetime >= €150" at bounding box center [238, 149] width 154 height 4
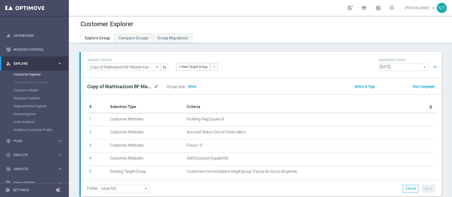
scroll to position [32, 0]
